Goal: Information Seeking & Learning: Learn about a topic

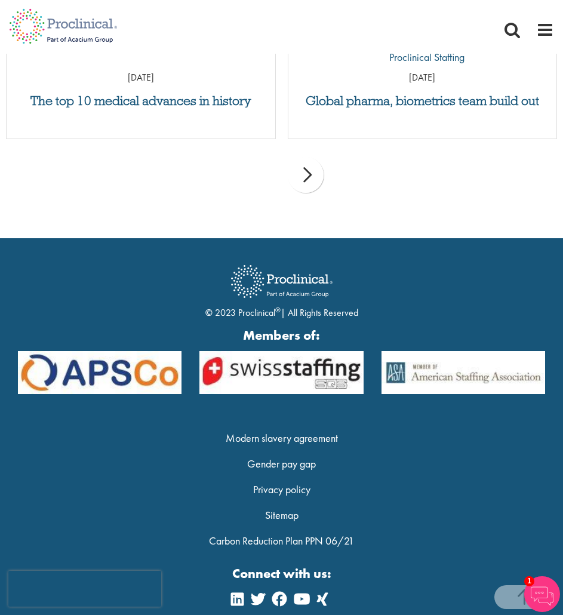
scroll to position [1758, 0]
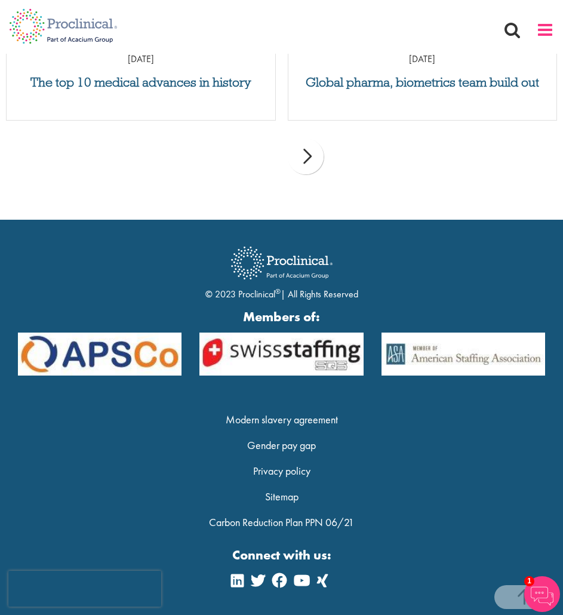
click at [545, 27] on span at bounding box center [545, 30] width 18 height 18
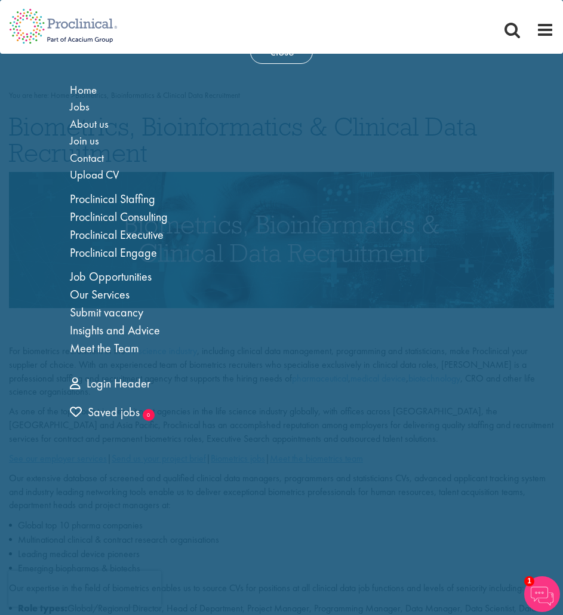
scroll to position [0, 0]
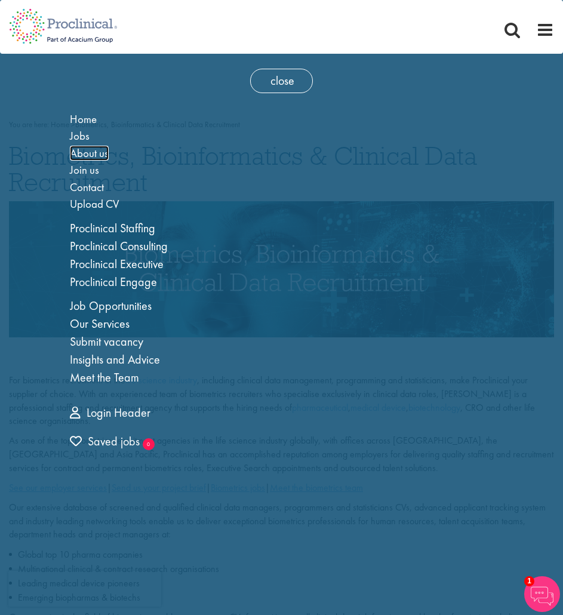
click at [92, 152] on span "About us" at bounding box center [89, 153] width 39 height 15
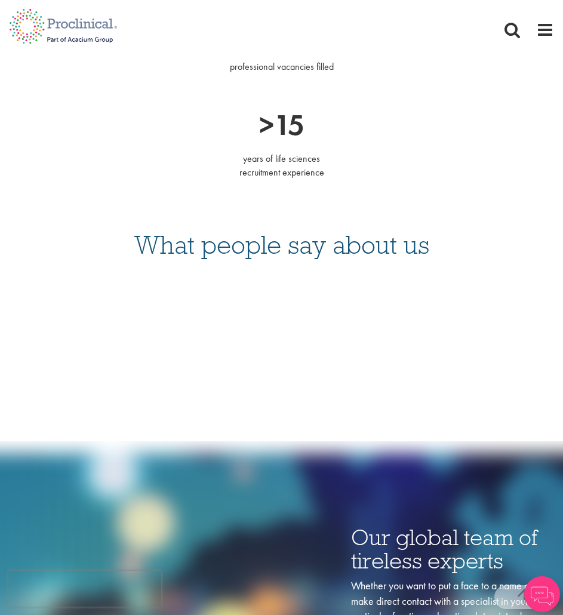
scroll to position [2327, 0]
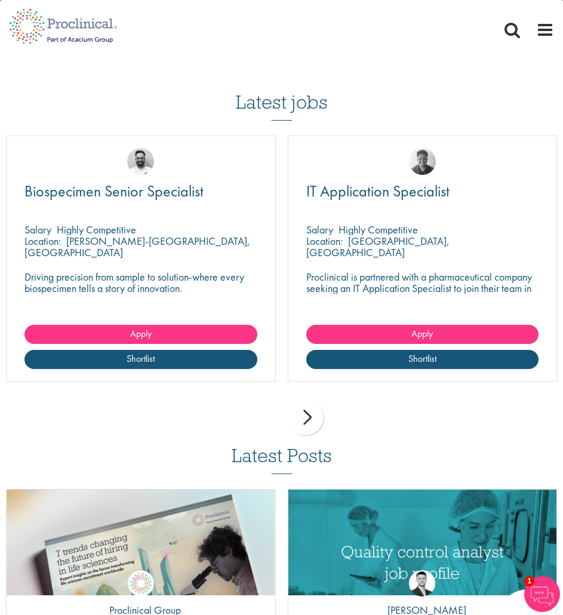
click at [131, 283] on div "Biospecimen Senior Specialist [GEOGRAPHIC_DATA] Highly Competitive Location: [P…" at bounding box center [141, 258] width 270 height 246
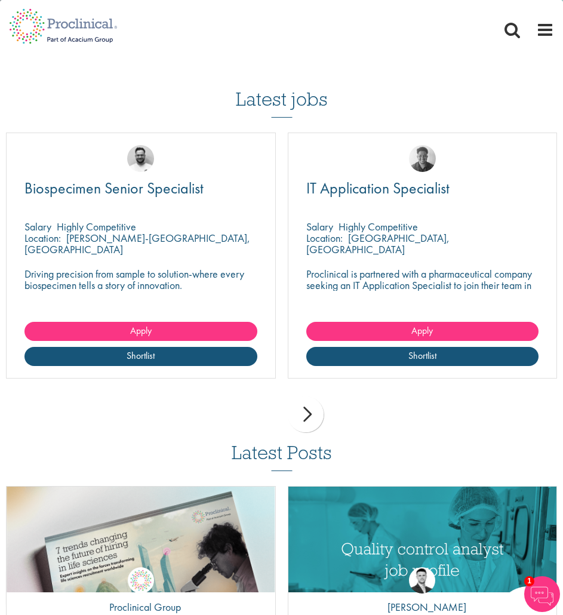
scroll to position [2924, 0]
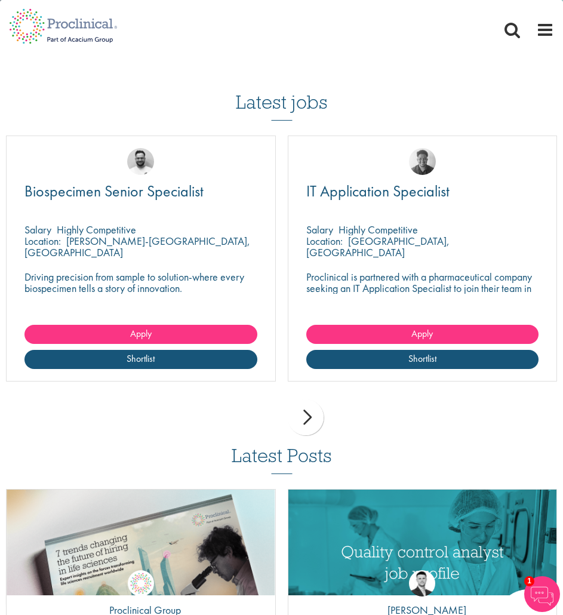
click at [120, 277] on div "Biospecimen Senior Specialist [GEOGRAPHIC_DATA] Highly Competitive Location: [P…" at bounding box center [141, 258] width 270 height 246
